Goal: Task Accomplishment & Management: Use online tool/utility

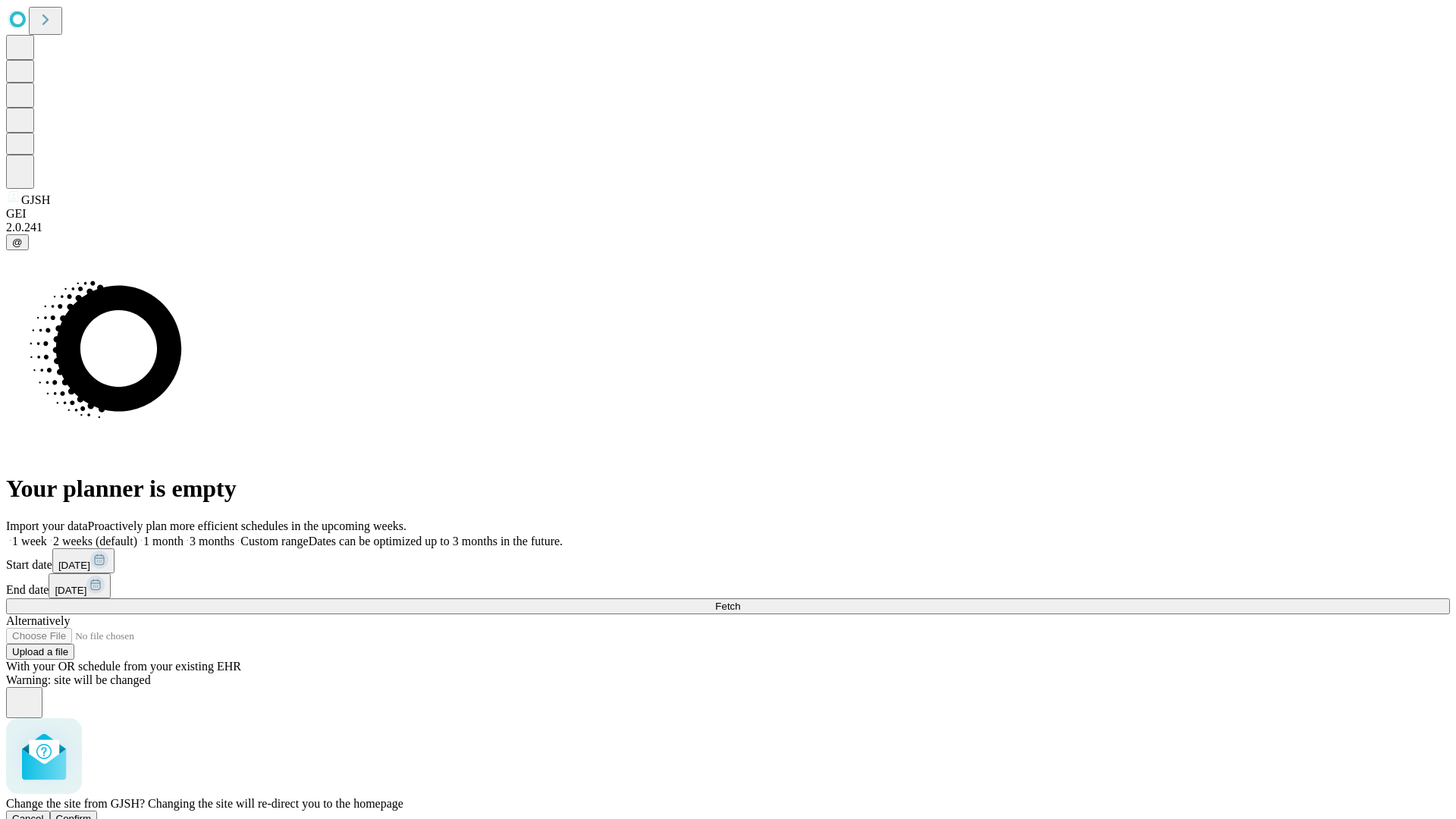
click at [92, 813] on span "Confirm" at bounding box center [74, 818] width 36 height 11
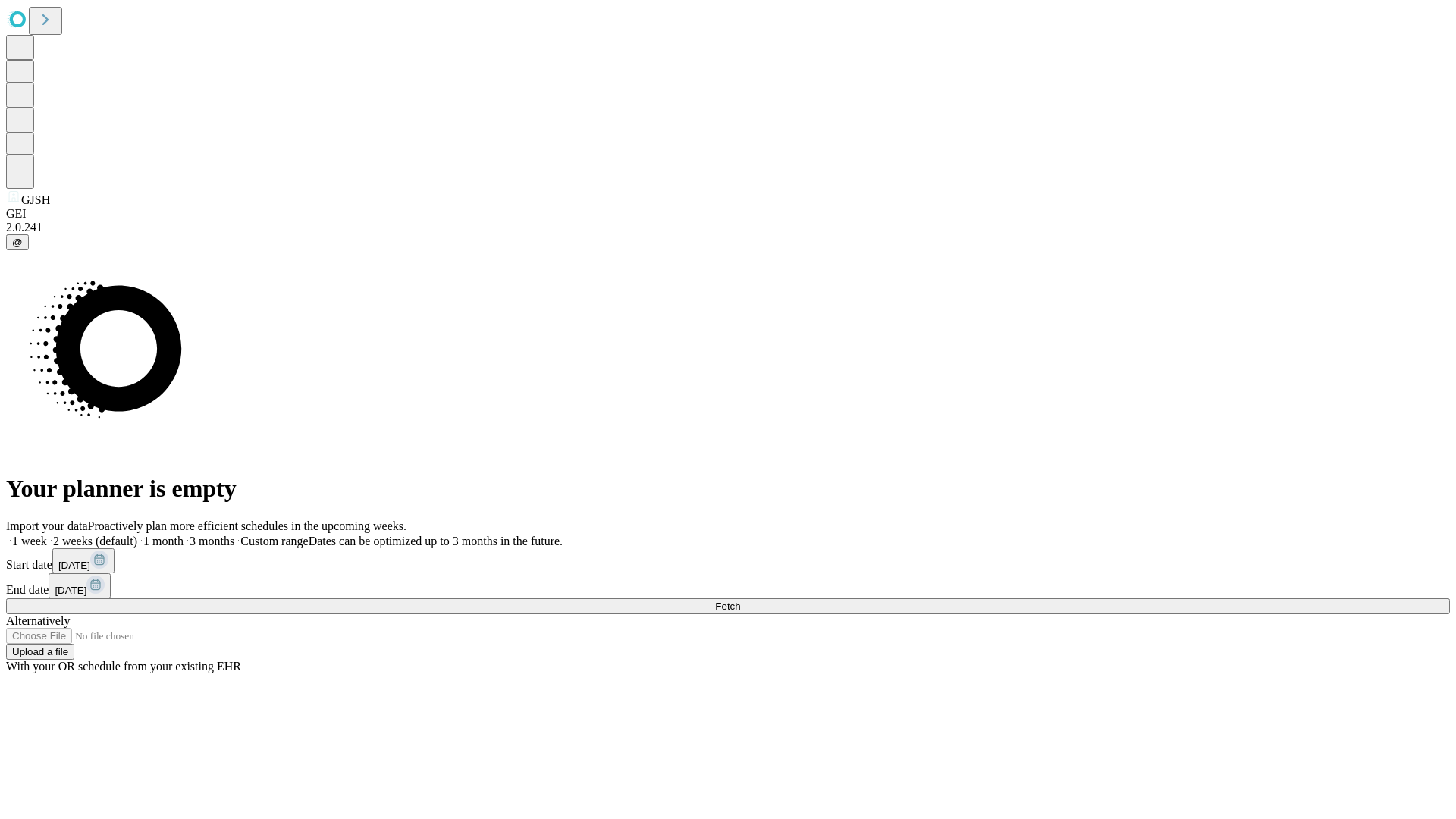
click at [183, 534] on label "1 month" at bounding box center [160, 540] width 46 height 13
click at [740, 601] on span "Fetch" at bounding box center [727, 606] width 25 height 11
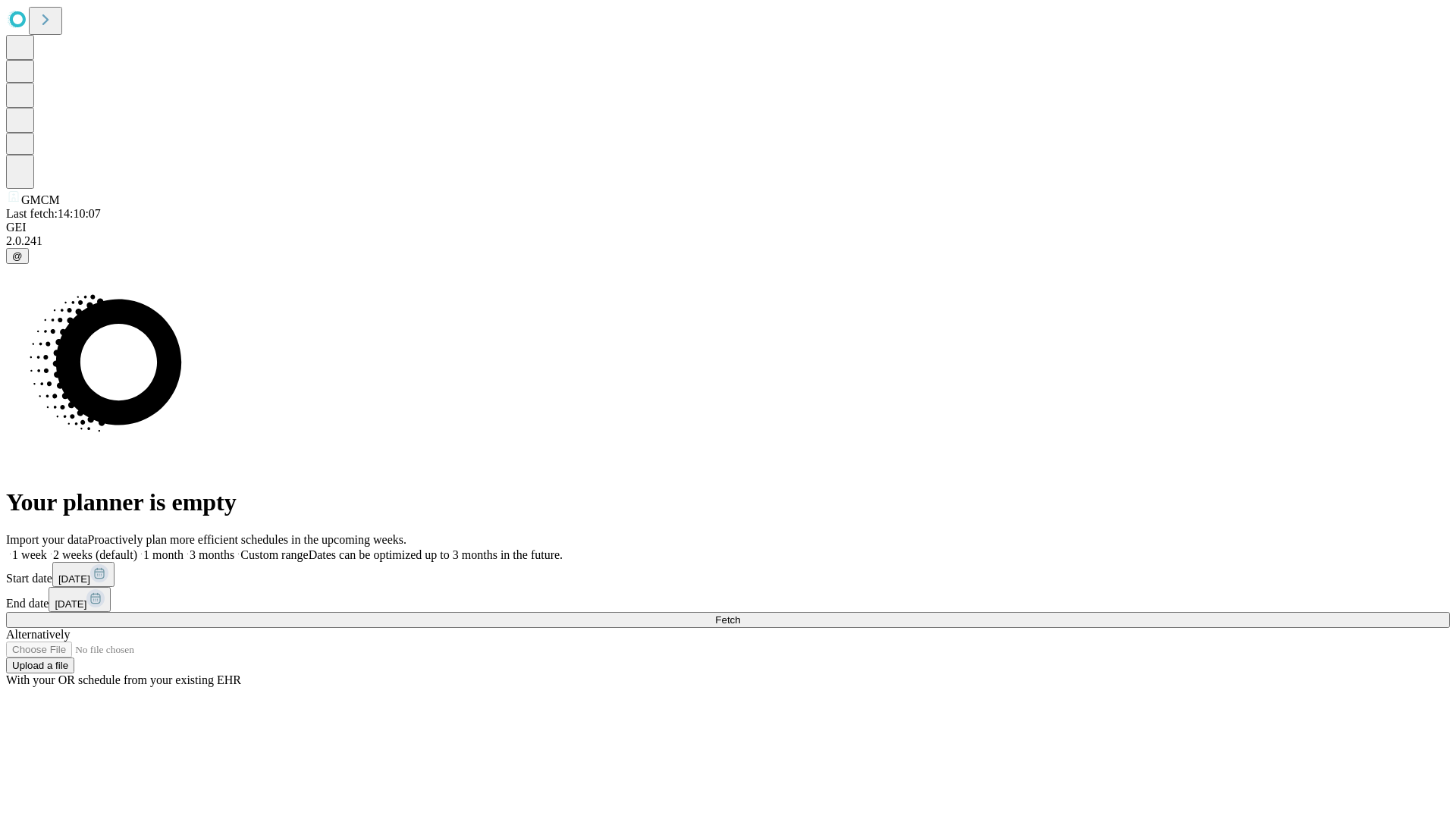
click at [183, 548] on label "1 month" at bounding box center [160, 554] width 46 height 13
click at [740, 614] on span "Fetch" at bounding box center [727, 620] width 25 height 11
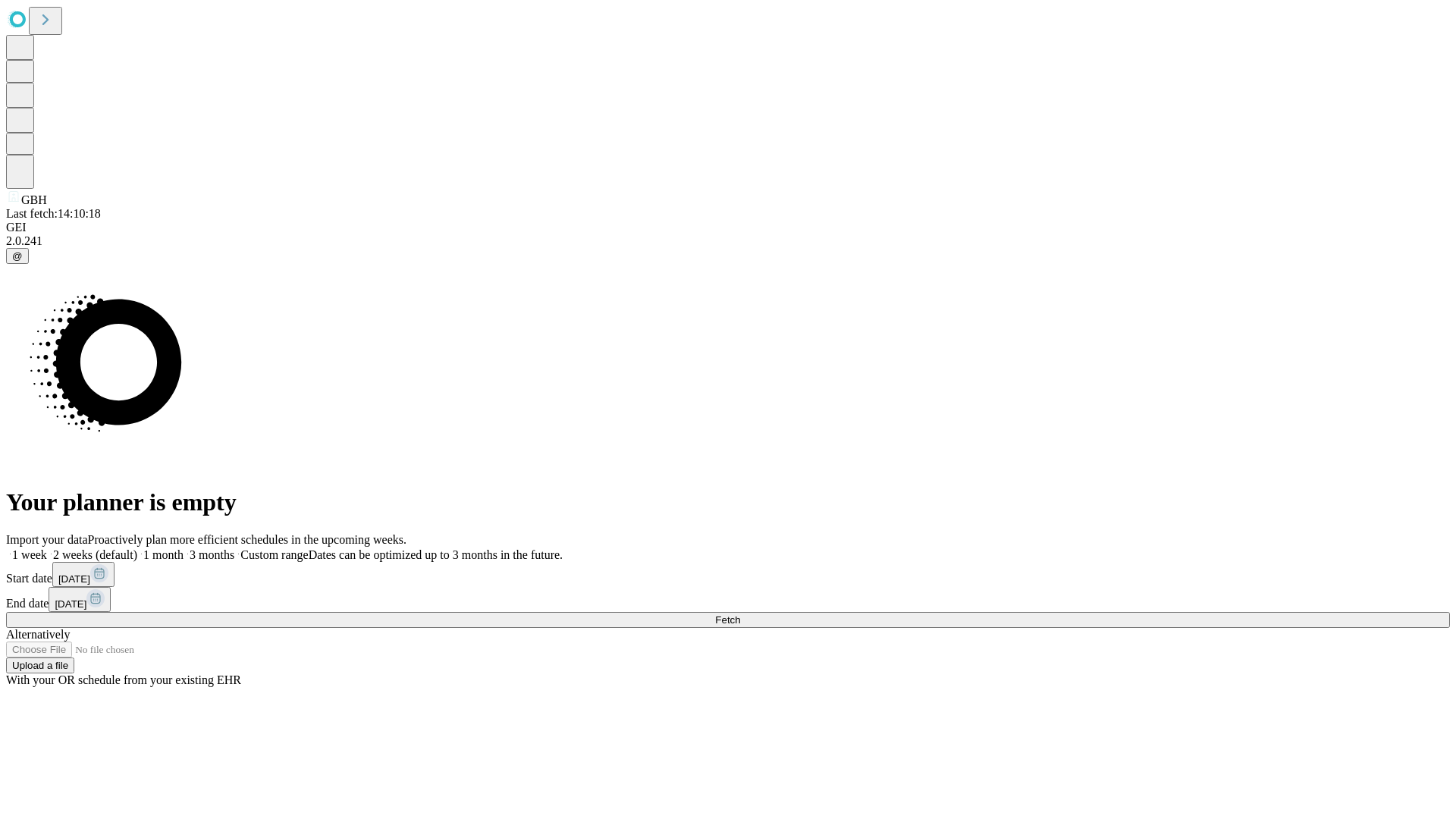
click at [183, 548] on label "1 month" at bounding box center [160, 554] width 46 height 13
click at [740, 614] on span "Fetch" at bounding box center [727, 620] width 25 height 11
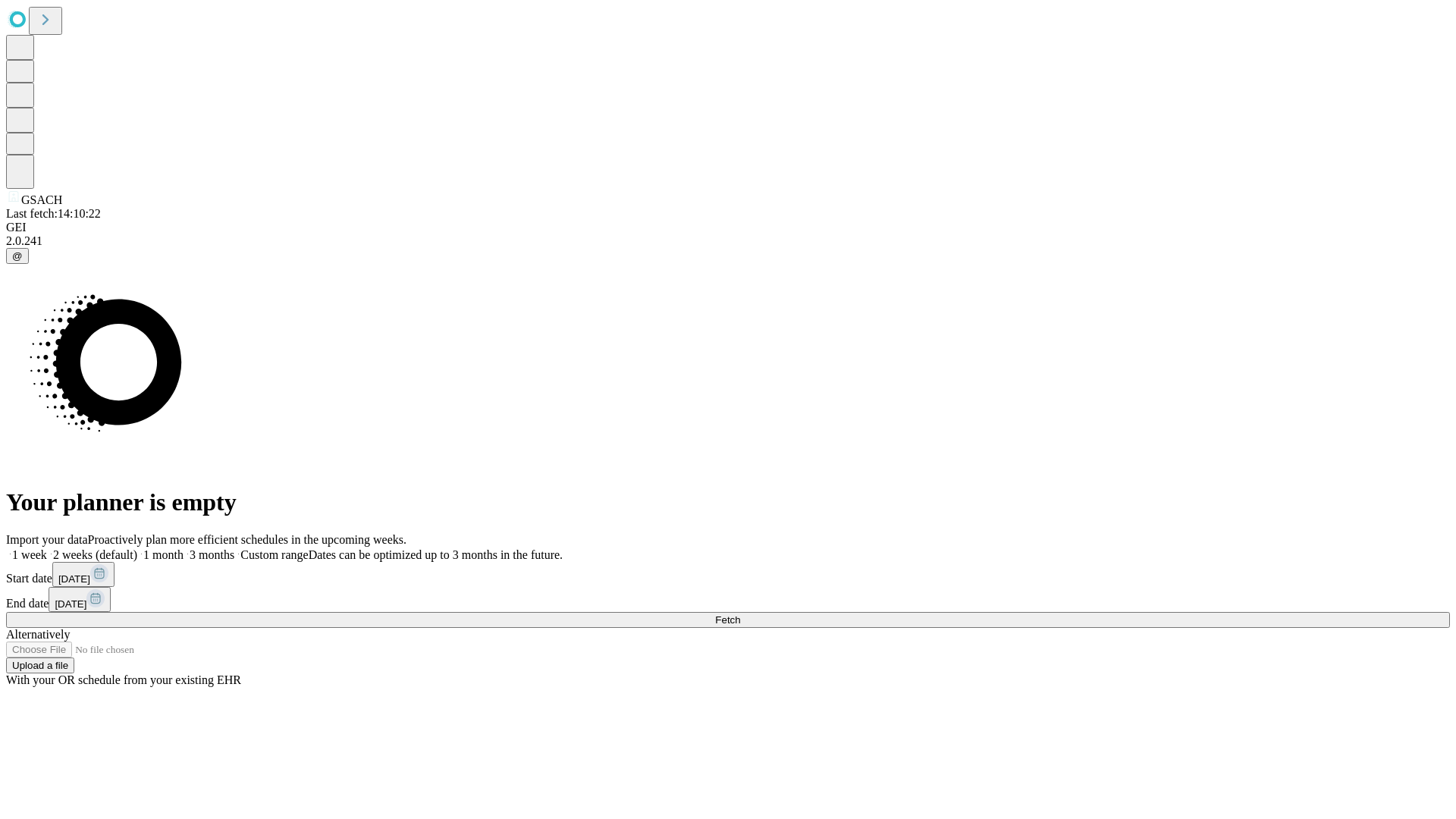
click at [183, 548] on label "1 month" at bounding box center [160, 554] width 46 height 13
click at [740, 614] on span "Fetch" at bounding box center [727, 620] width 25 height 11
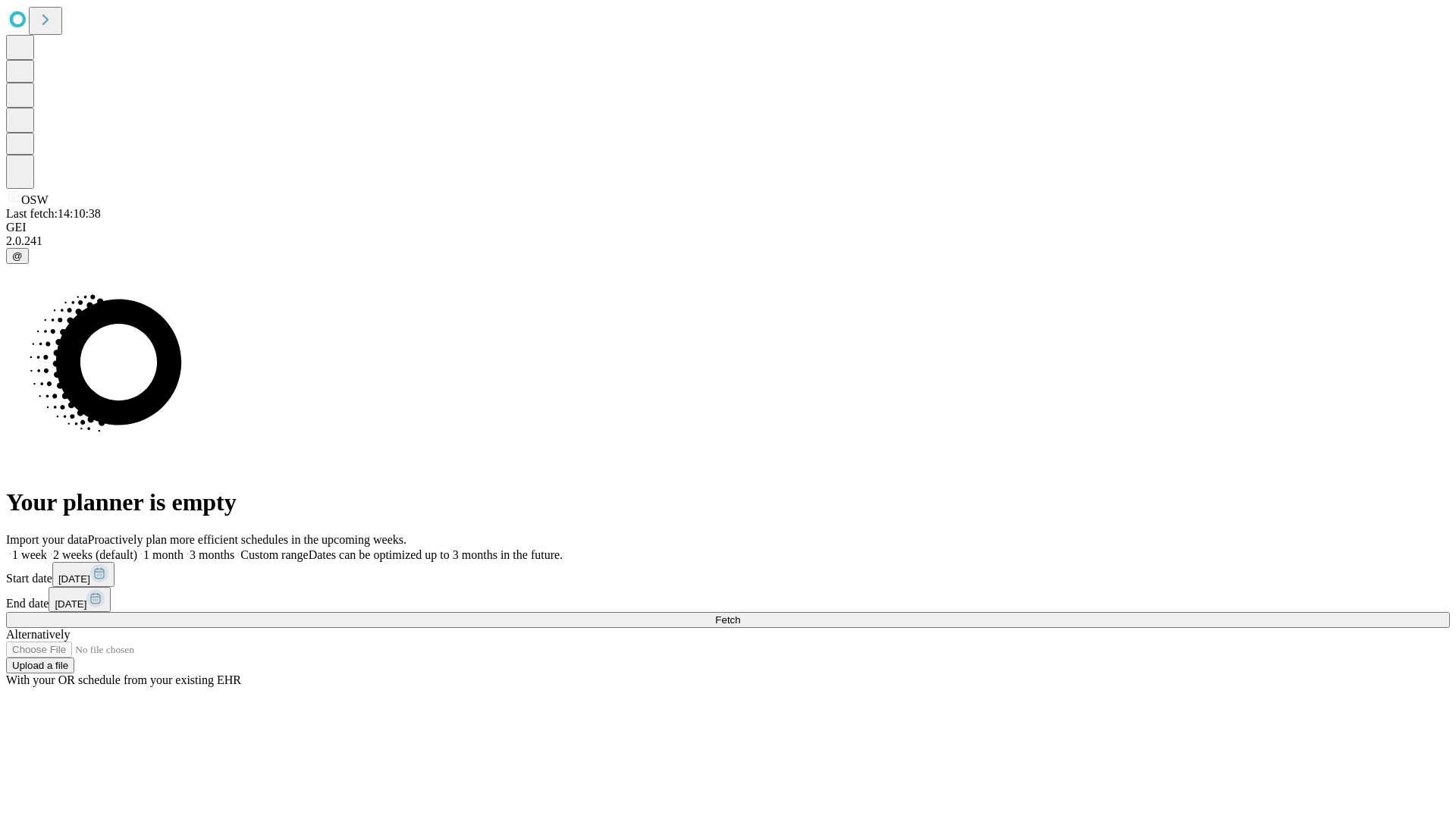
click at [183, 548] on label "1 month" at bounding box center [160, 554] width 46 height 13
click at [740, 614] on span "Fetch" at bounding box center [727, 620] width 25 height 11
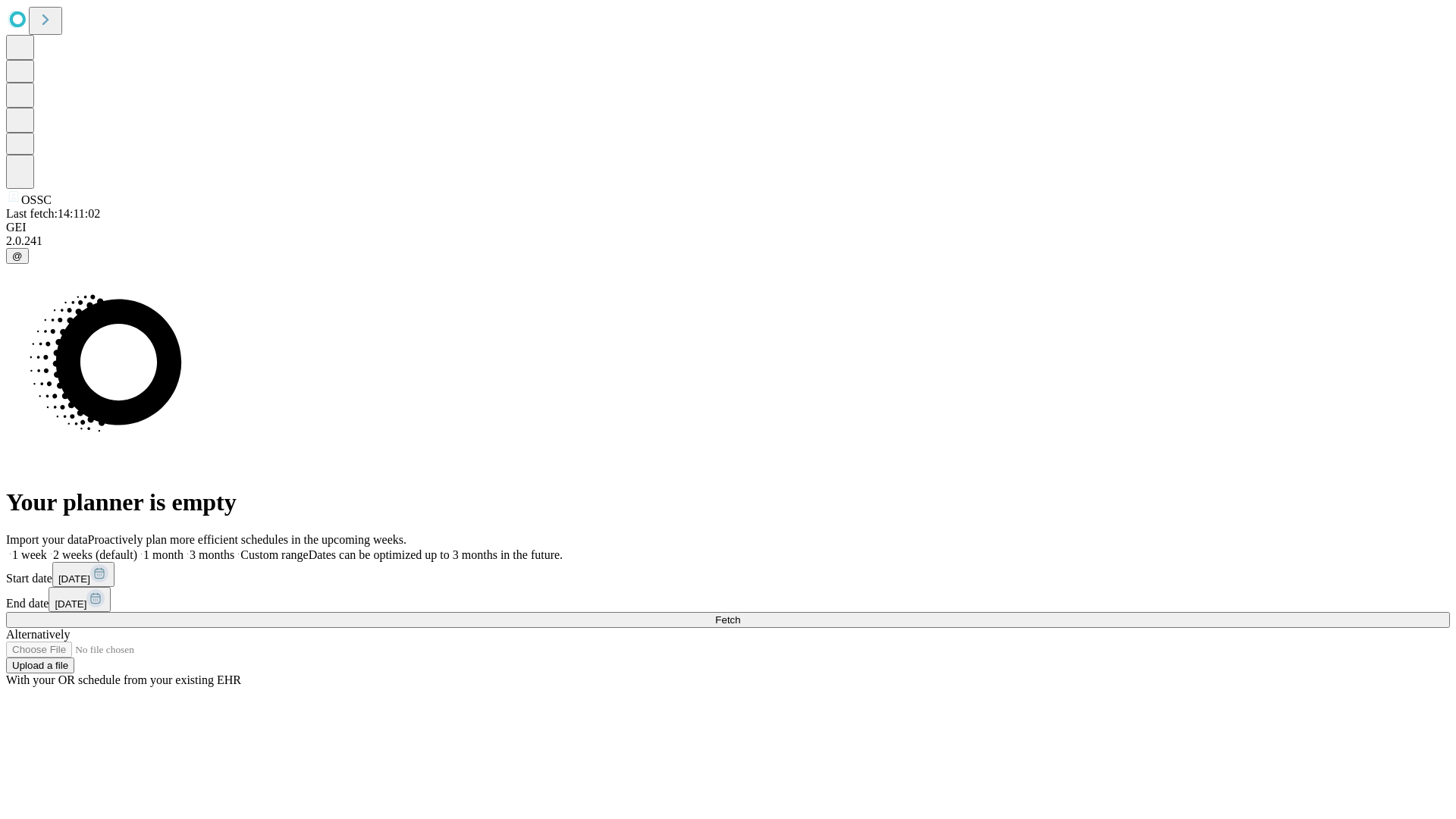
click at [183, 548] on label "1 month" at bounding box center [160, 554] width 46 height 13
click at [740, 614] on span "Fetch" at bounding box center [727, 620] width 25 height 11
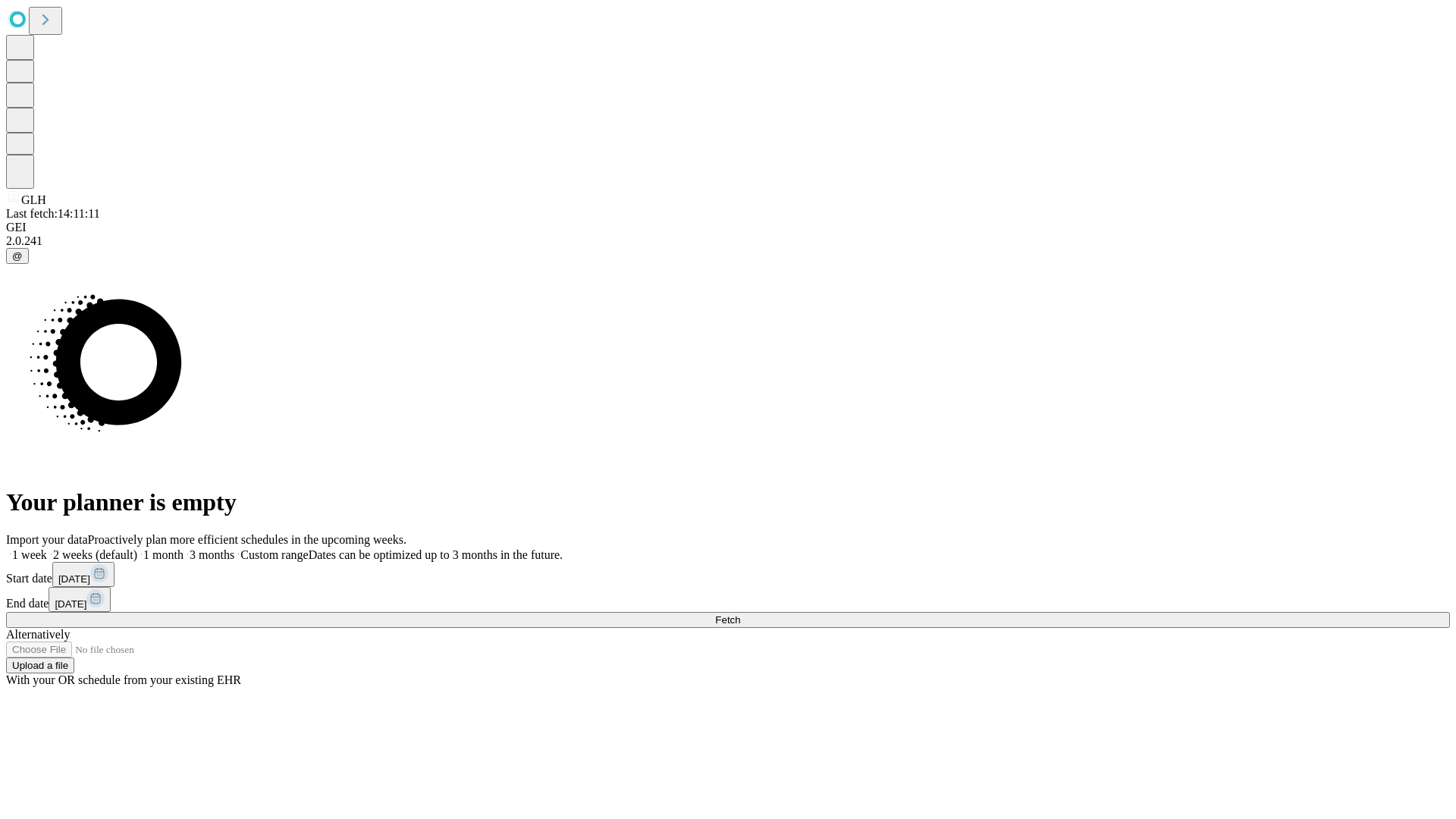
click at [183, 548] on label "1 month" at bounding box center [160, 554] width 46 height 13
click at [740, 614] on span "Fetch" at bounding box center [727, 620] width 25 height 11
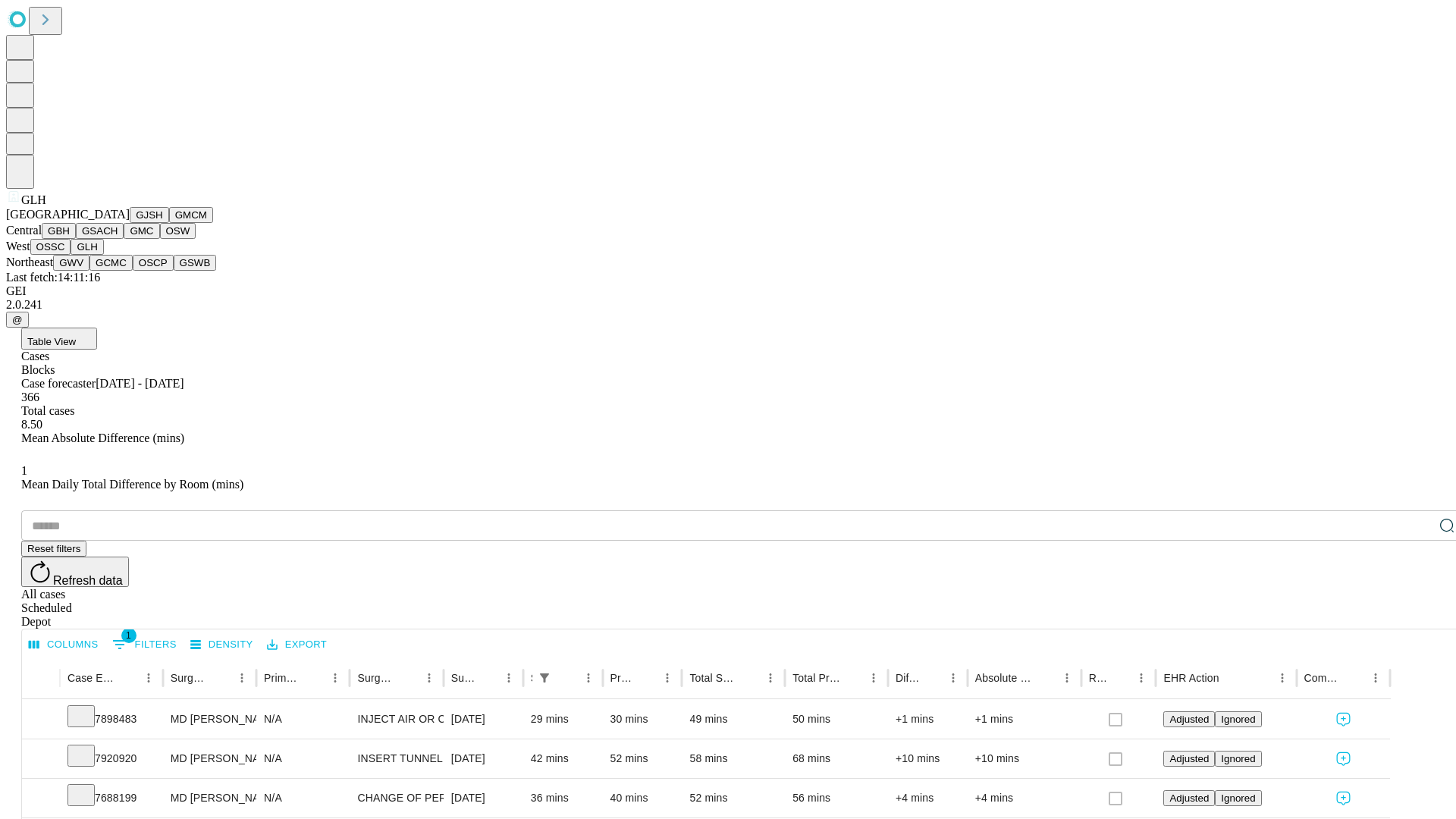
click at [90, 271] on button "GWV" at bounding box center [71, 262] width 37 height 16
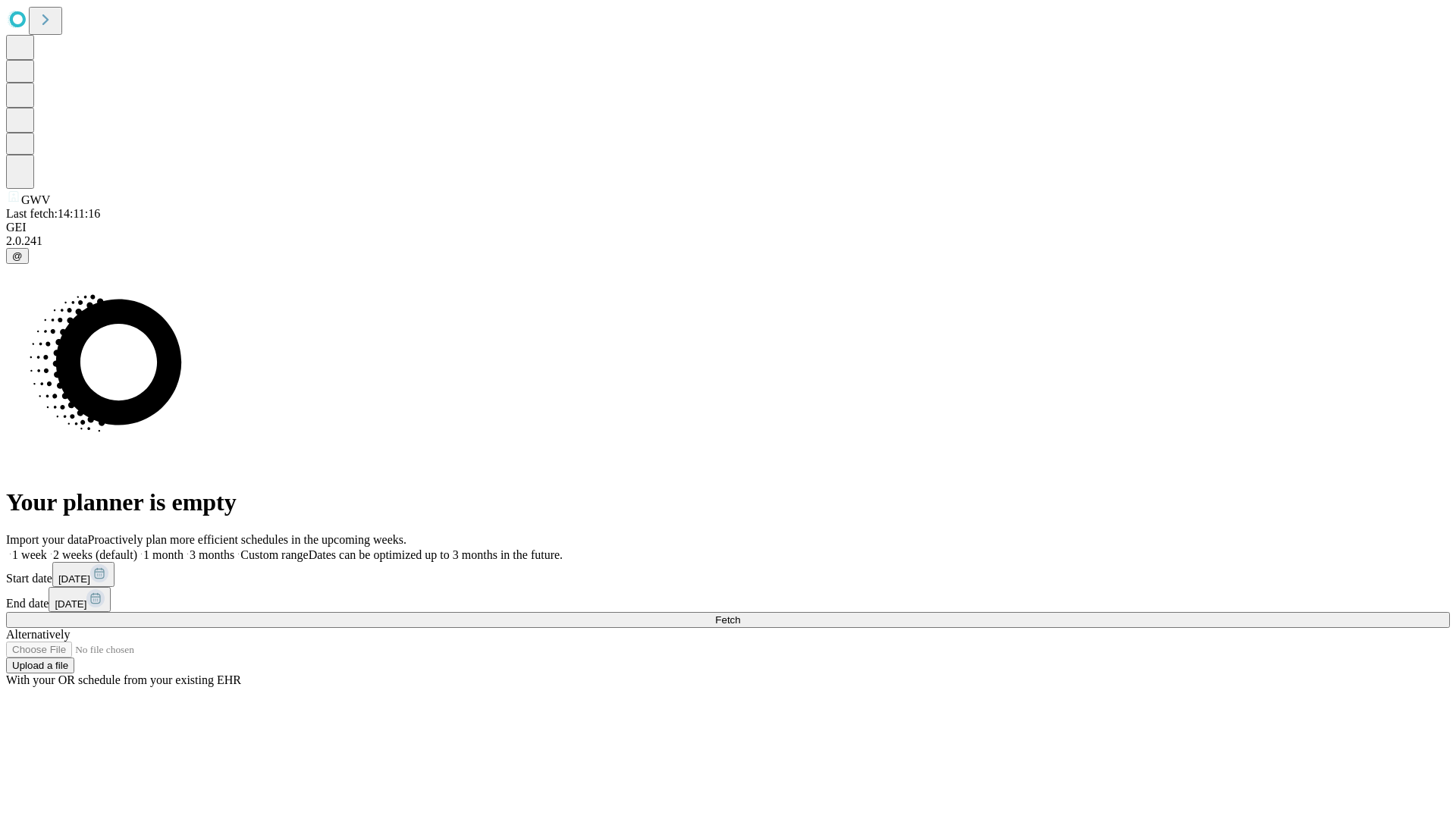
click at [183, 548] on label "1 month" at bounding box center [160, 554] width 46 height 13
click at [740, 614] on span "Fetch" at bounding box center [727, 620] width 25 height 11
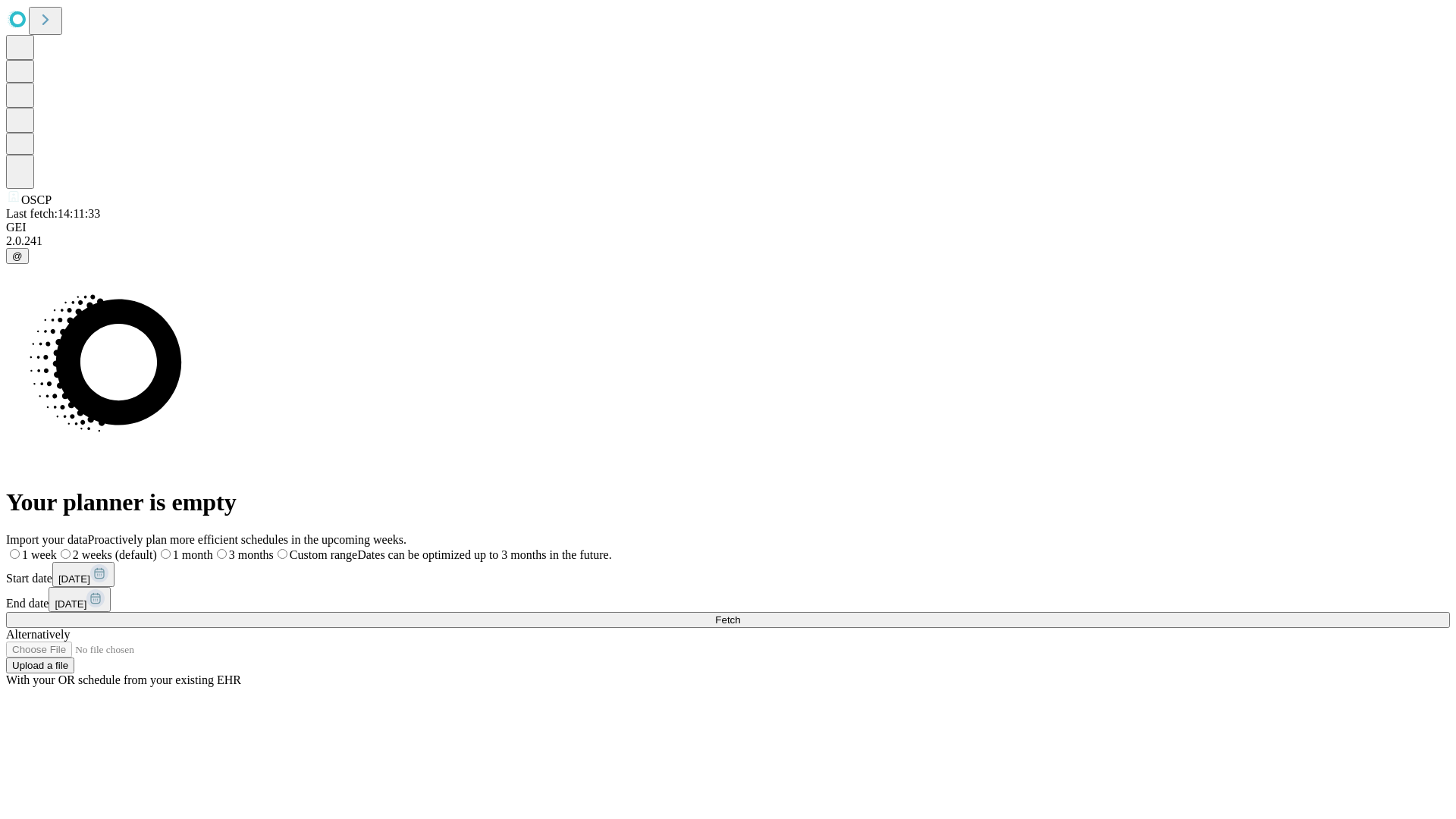
click at [213, 548] on label "1 month" at bounding box center [185, 554] width 56 height 13
click at [740, 614] on span "Fetch" at bounding box center [727, 620] width 25 height 11
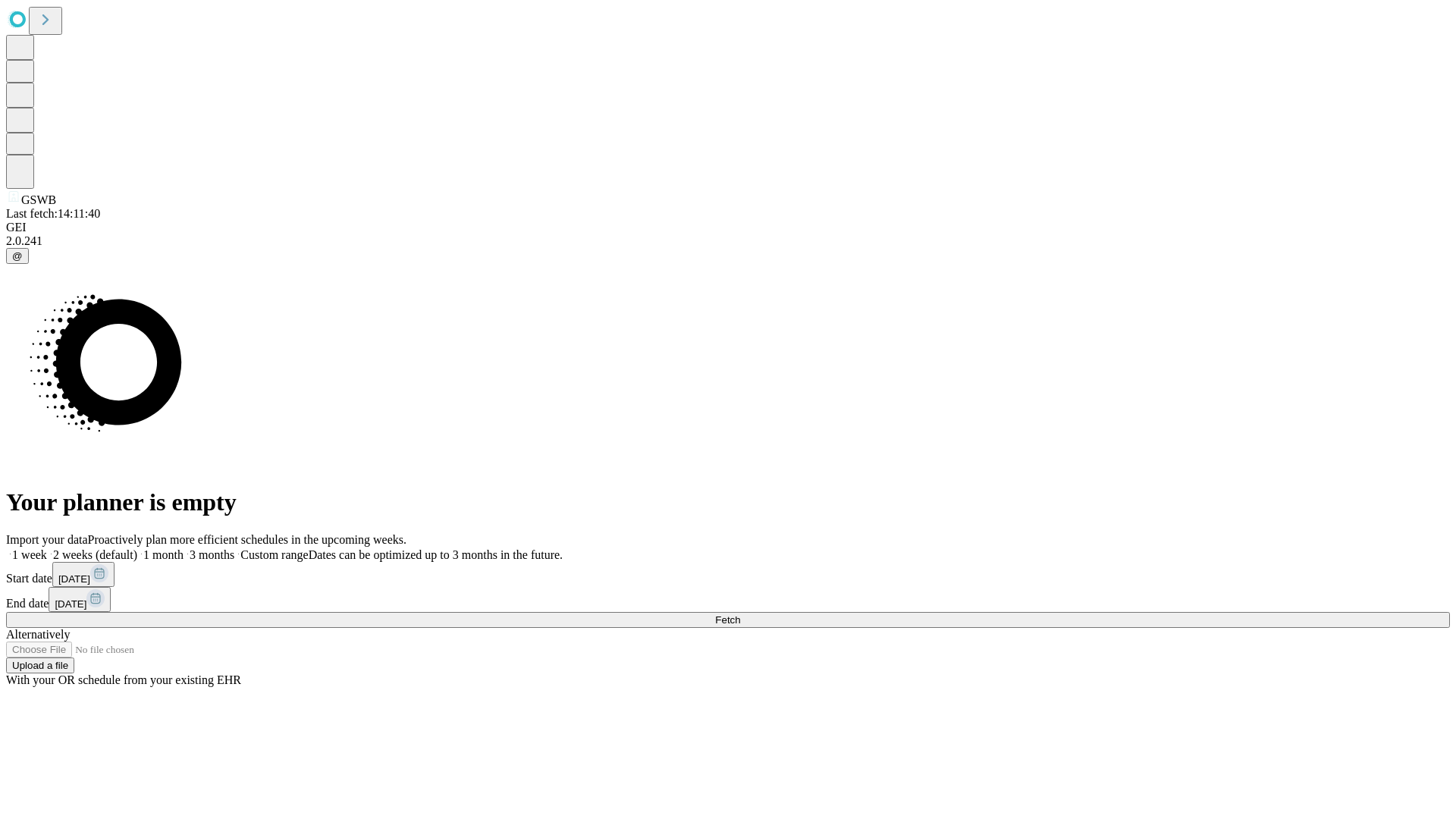
click at [183, 548] on label "1 month" at bounding box center [160, 554] width 46 height 13
click at [740, 614] on span "Fetch" at bounding box center [727, 620] width 25 height 11
